Goal: Task Accomplishment & Management: Use online tool/utility

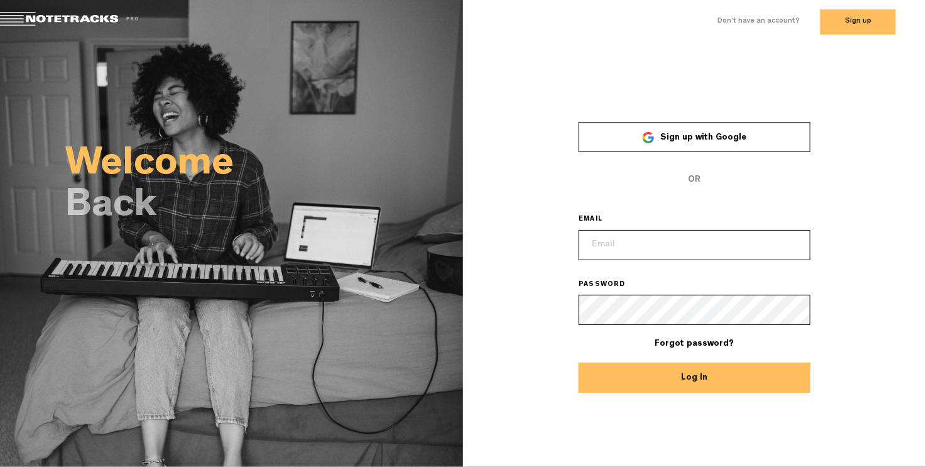
type input "[EMAIL_ADDRESS][DOMAIN_NAME]"
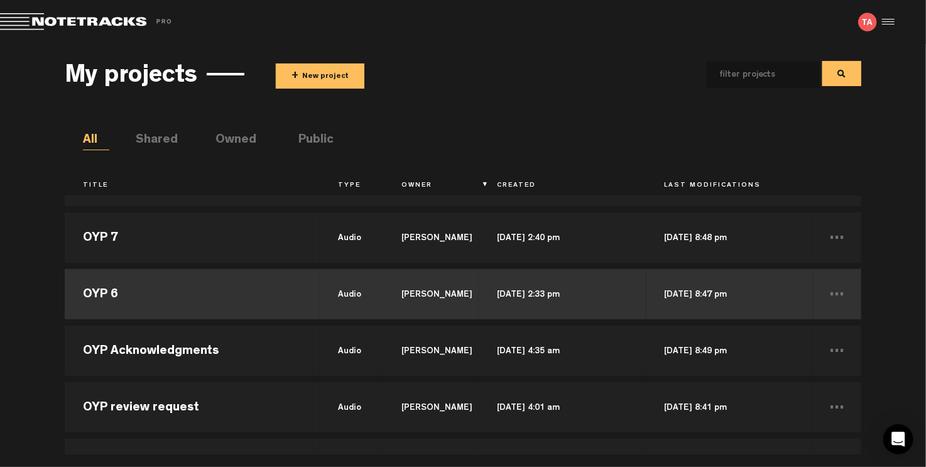
scroll to position [103, 0]
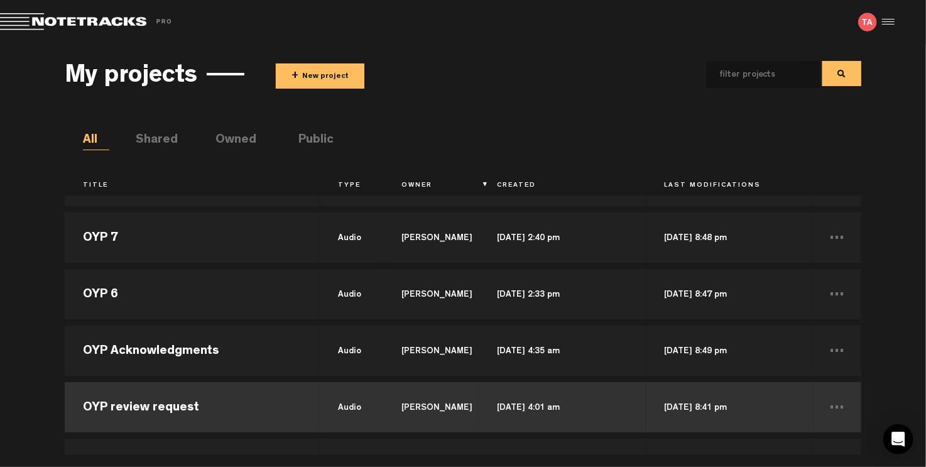
click at [182, 406] on td "OYP review request" at bounding box center [192, 407] width 255 height 57
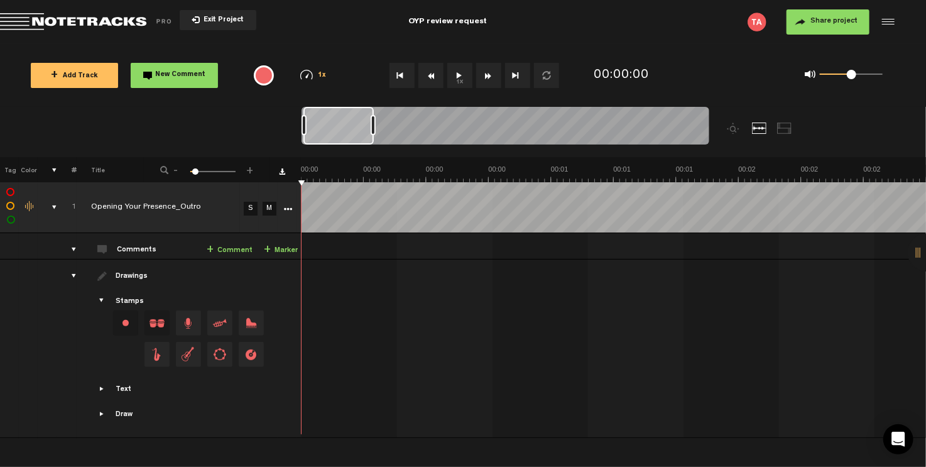
click at [486, 19] on div "OYP review request" at bounding box center [447, 21] width 298 height 31
type input "OYP outro"
click at [677, 40] on md-toolbar "Exit Project OYP review request OYP outro Share project Save project" at bounding box center [463, 22] width 926 height 44
click at [224, 18] on span "Exit Project" at bounding box center [222, 20] width 44 height 7
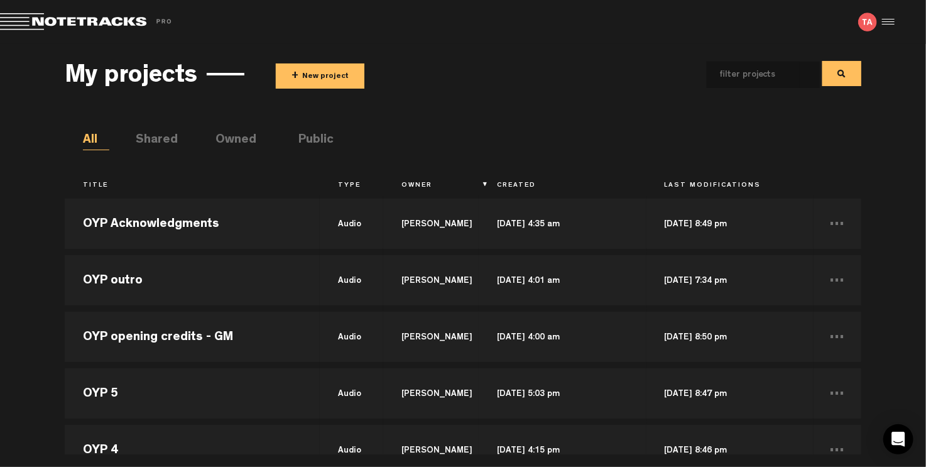
scroll to position [224, 0]
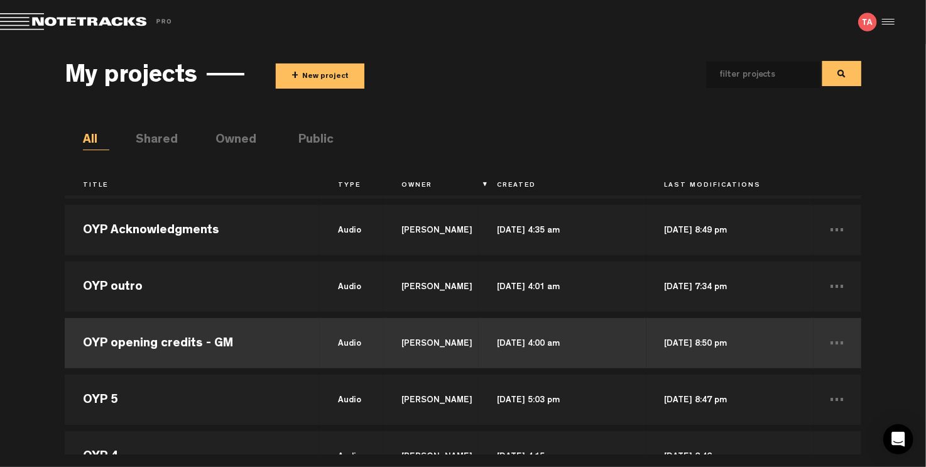
click at [215, 343] on td "OYP opening credits - GM" at bounding box center [192, 343] width 255 height 57
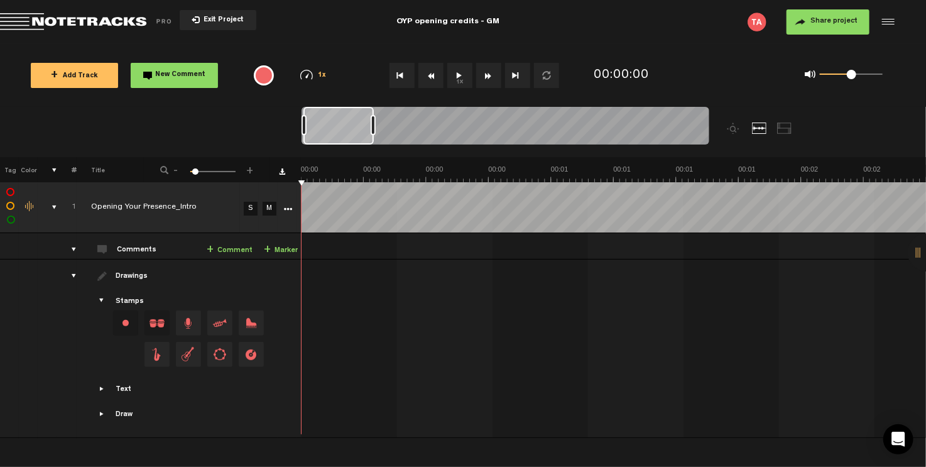
click at [499, 22] on div "OYP opening credits - GM" at bounding box center [447, 21] width 298 height 31
type input "OYP intro"
click at [664, 31] on div "Share project Save project" at bounding box center [746, 21] width 298 height 25
click at [212, 18] on span "Exit Project" at bounding box center [222, 20] width 44 height 7
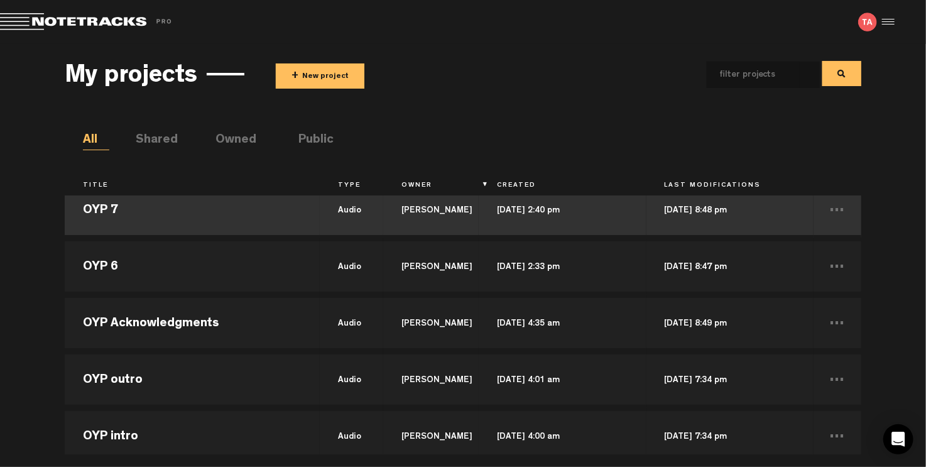
scroll to position [203, 0]
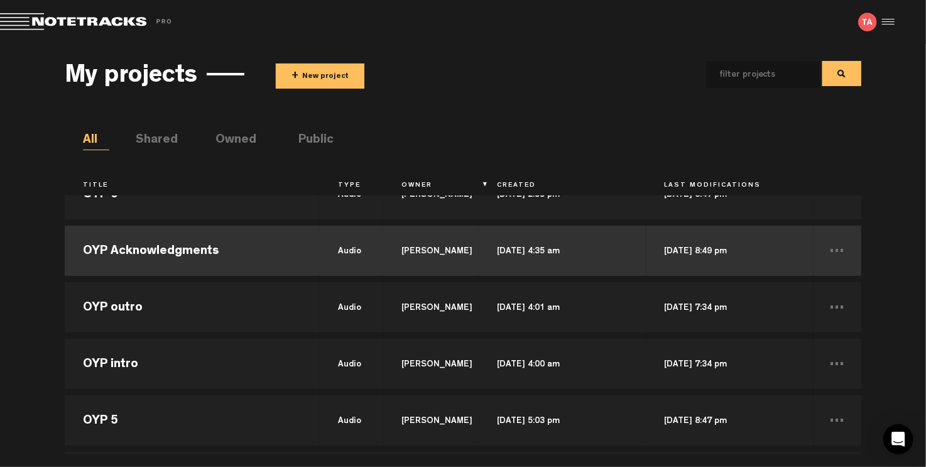
click at [218, 260] on td "OYP Acknowledgments" at bounding box center [192, 250] width 255 height 57
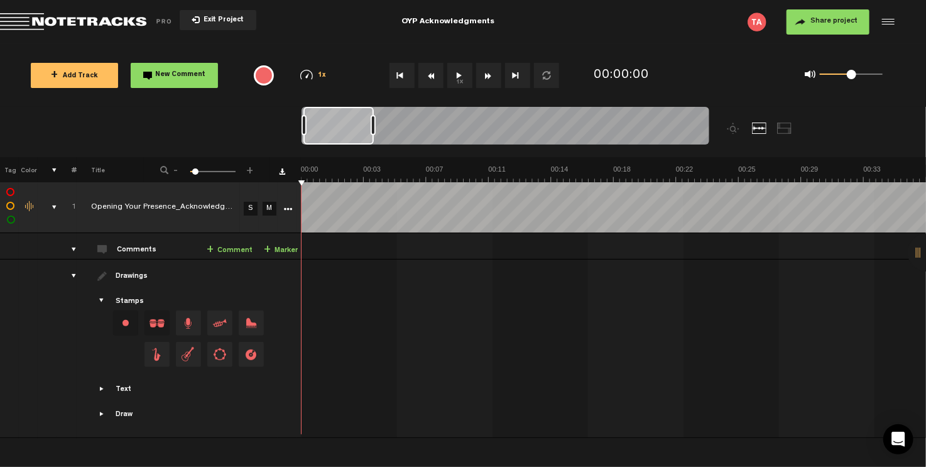
click at [503, 22] on div "OYP Acknowledgments" at bounding box center [447, 21] width 298 height 31
click at [440, 22] on input "OYP Acknowledgments" at bounding box center [447, 22] width 298 height 38
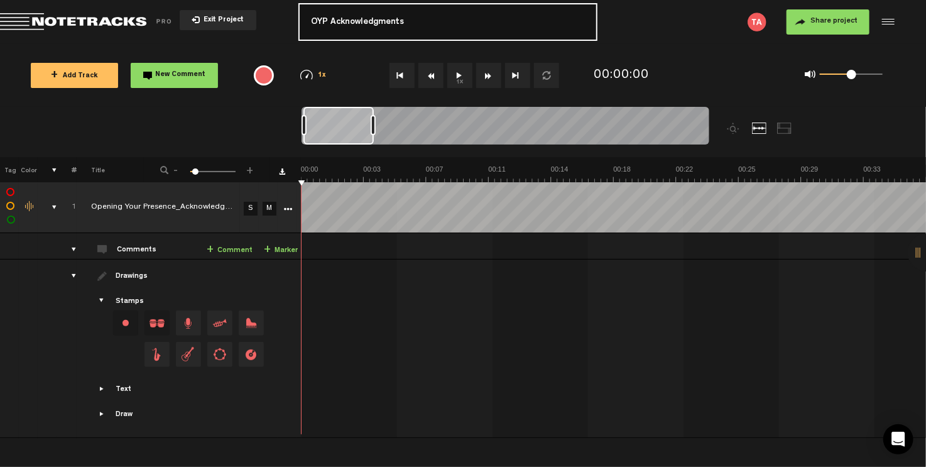
type input "OYP Acknowledgments"
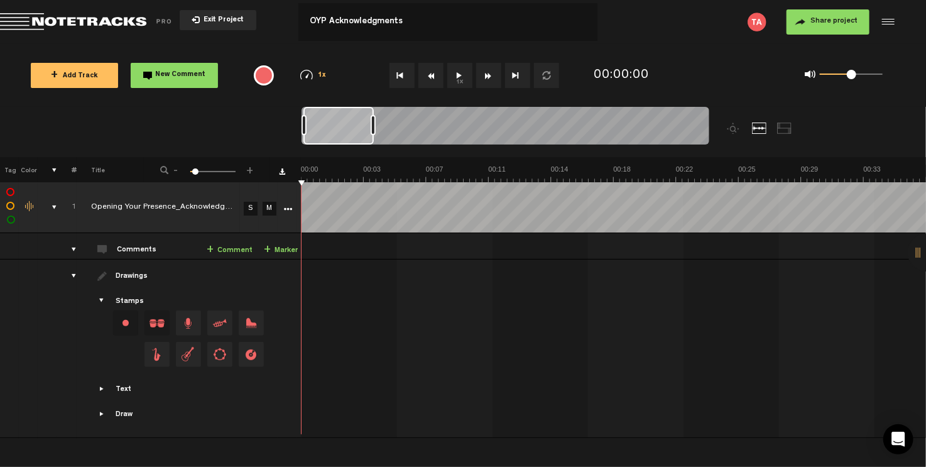
click at [215, 17] on span "Exit Project" at bounding box center [222, 20] width 44 height 7
